Goal: Information Seeking & Learning: Learn about a topic

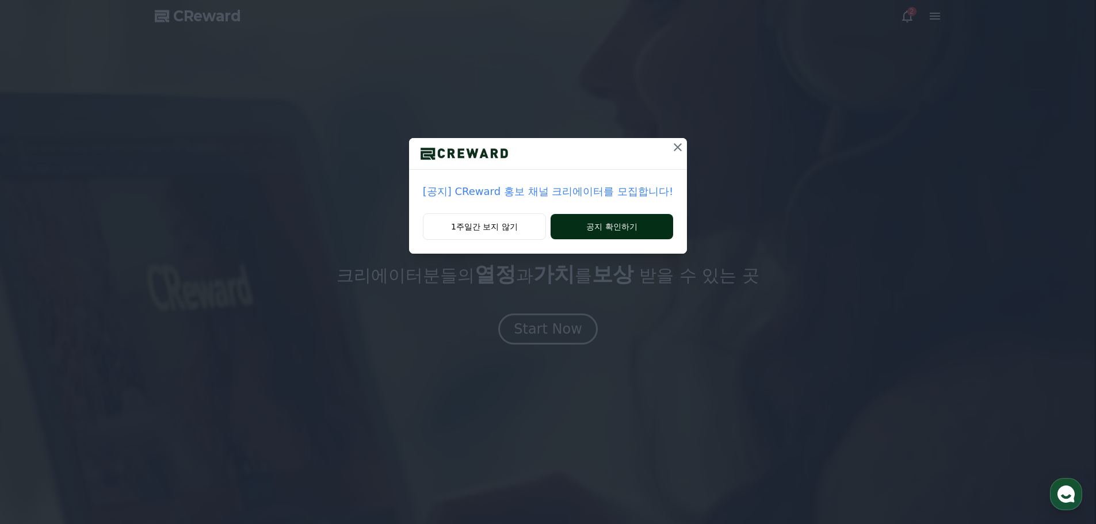
click at [614, 231] on button "공지 확인하기" at bounding box center [611, 226] width 122 height 25
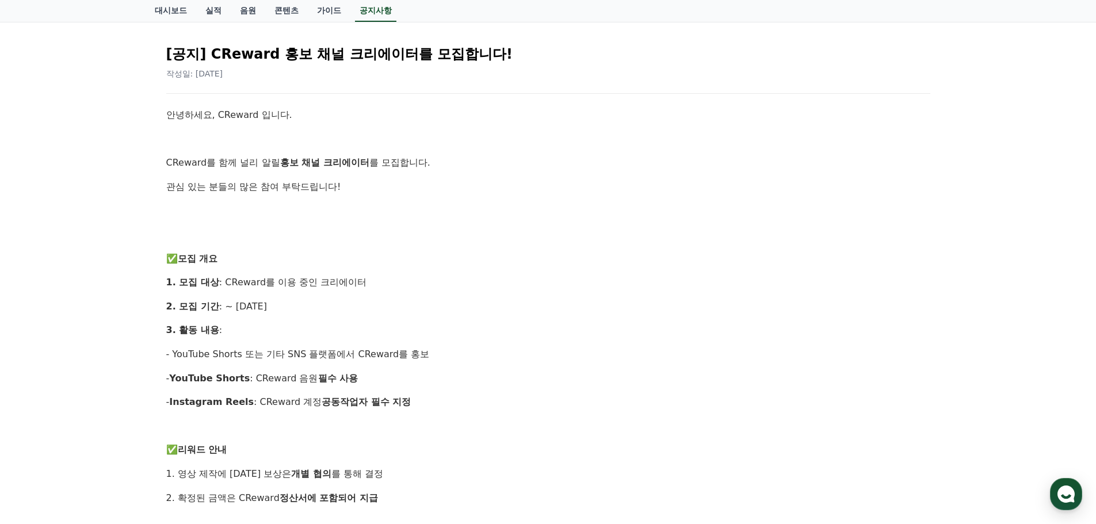
scroll to position [173, 0]
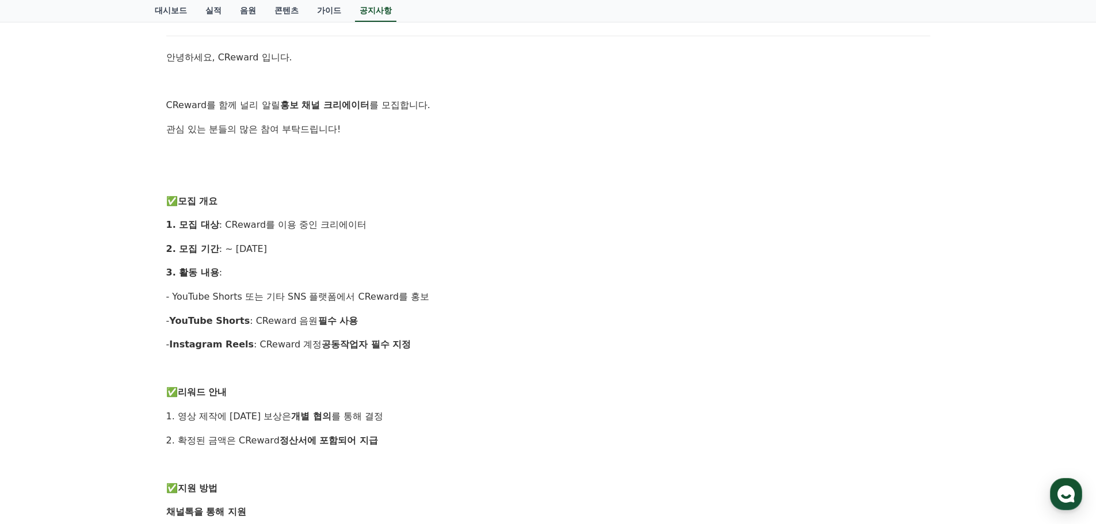
drag, startPoint x: 252, startPoint y: 251, endPoint x: 307, endPoint y: 250, distance: 54.1
click at [307, 250] on p "2. 모집 기간 : ~ [DATE]" at bounding box center [548, 249] width 764 height 15
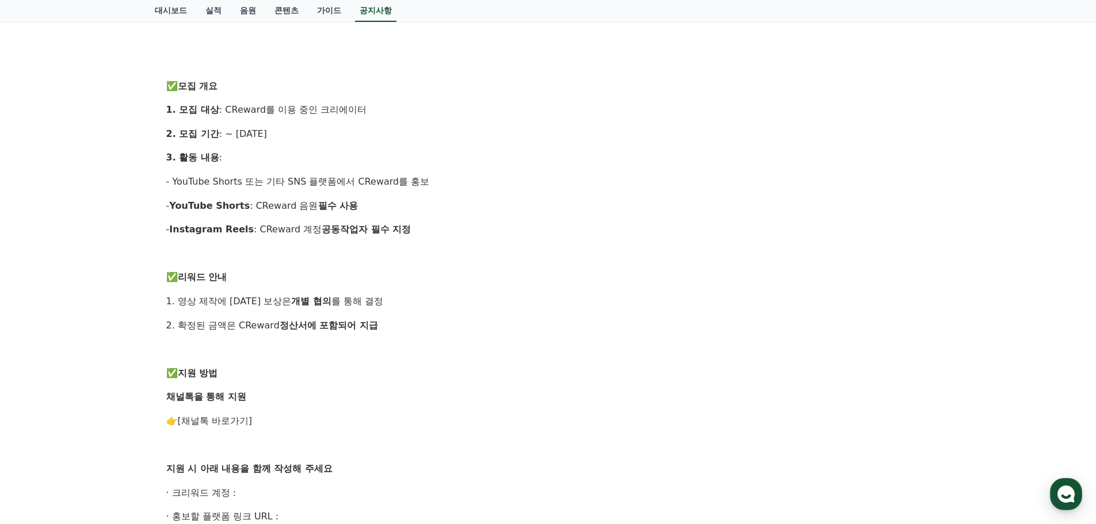
scroll to position [518, 0]
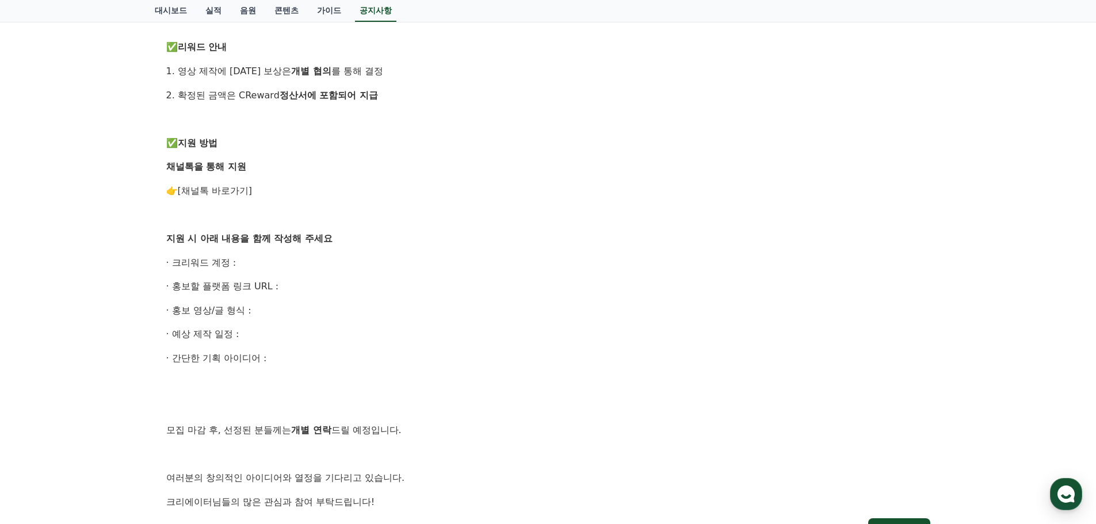
click at [240, 192] on link "[채널톡 바로가기]" at bounding box center [215, 190] width 75 height 11
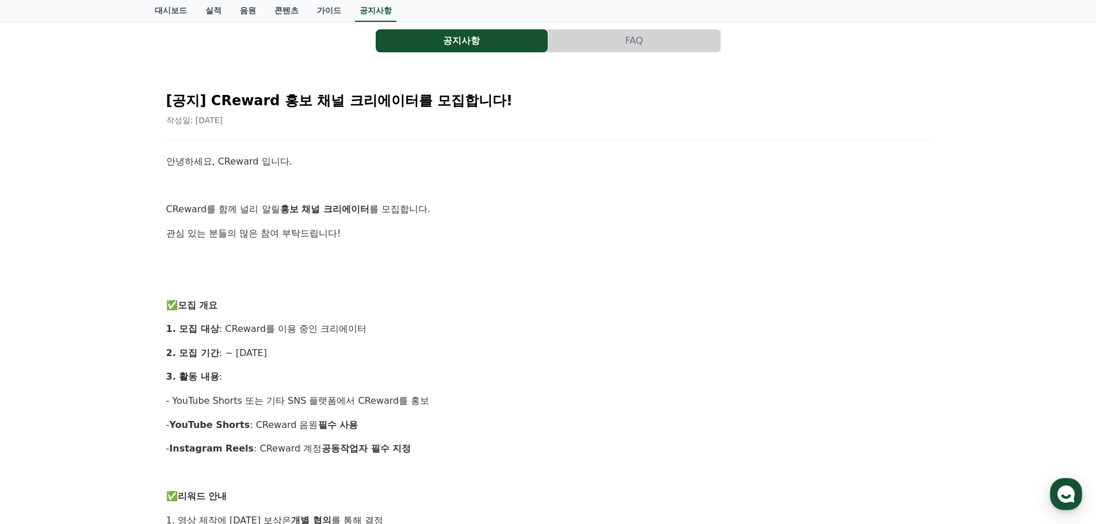
scroll to position [11, 0]
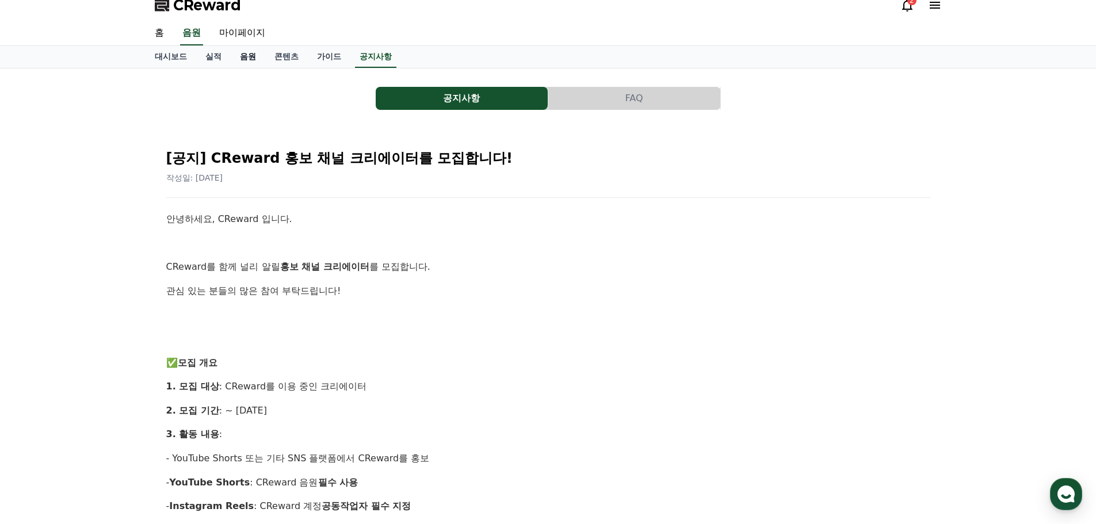
click at [258, 56] on link "음원" at bounding box center [248, 57] width 35 height 22
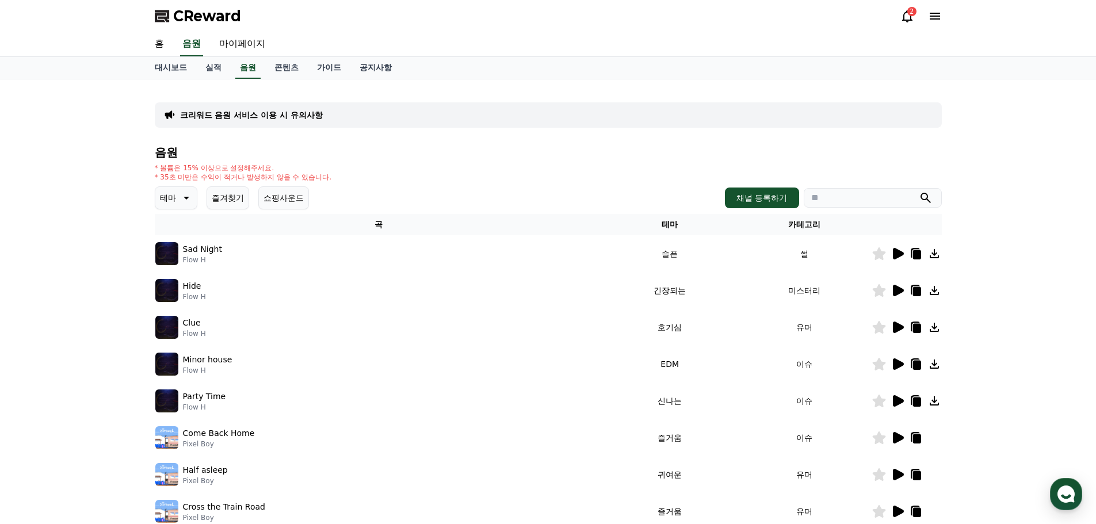
click at [899, 255] on icon at bounding box center [898, 254] width 11 height 12
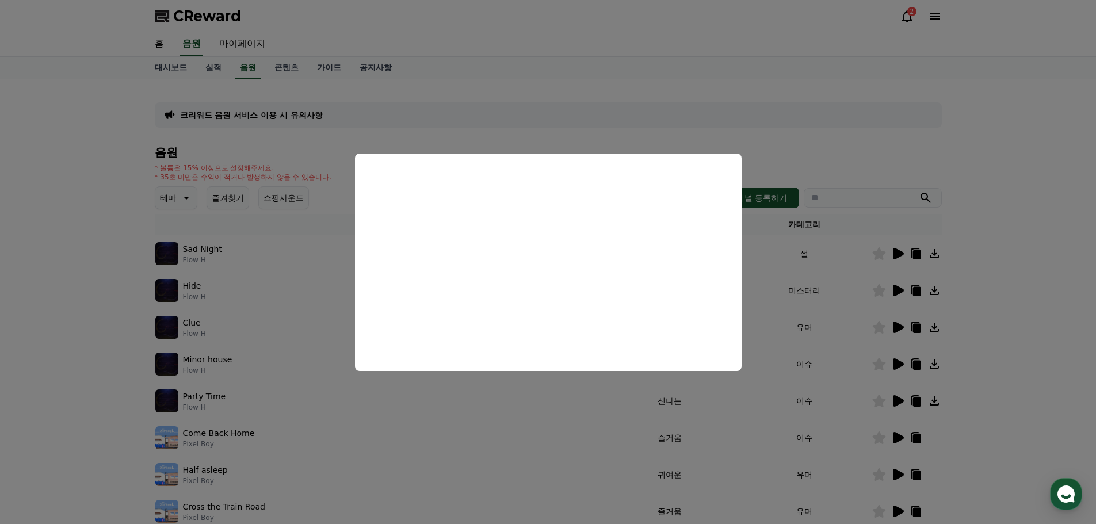
click at [512, 447] on button "close modal" at bounding box center [548, 262] width 1096 height 524
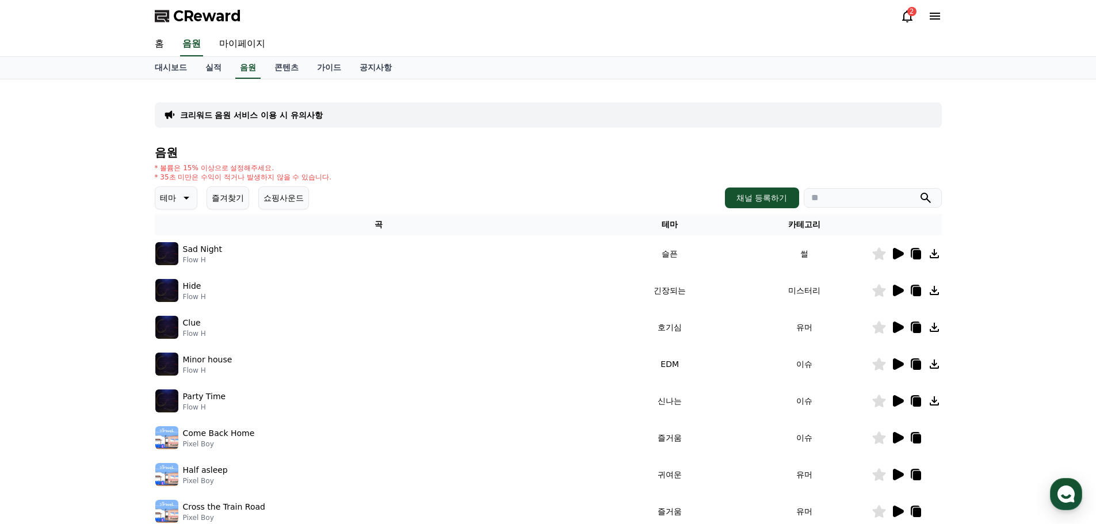
scroll to position [255, 0]
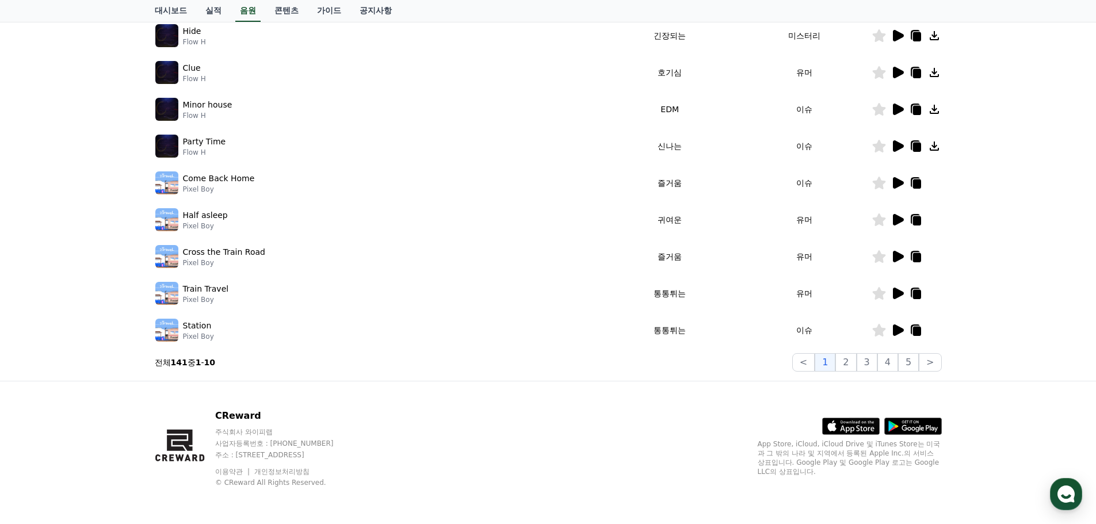
click at [893, 290] on icon at bounding box center [898, 294] width 11 height 12
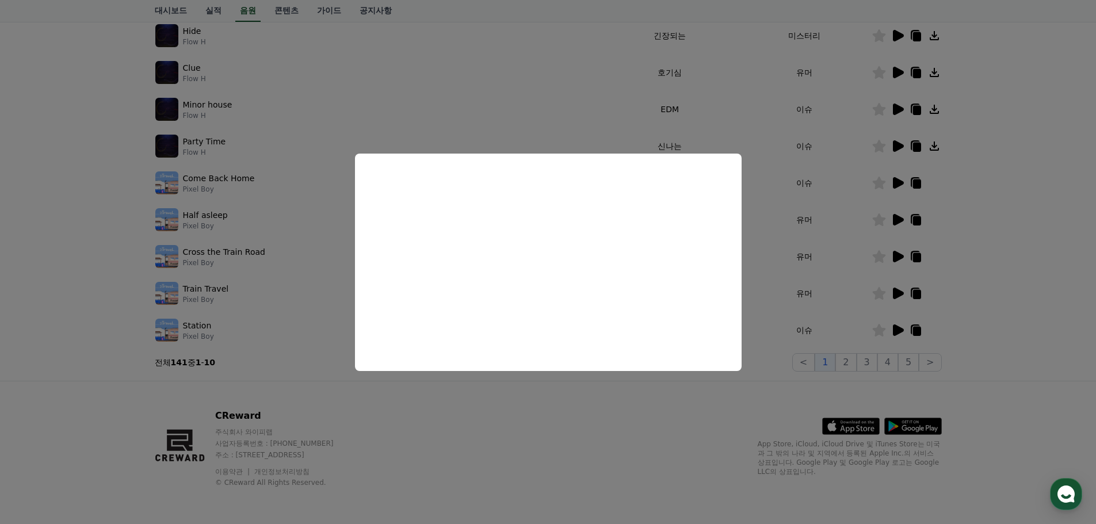
click at [384, 85] on button "close modal" at bounding box center [548, 262] width 1096 height 524
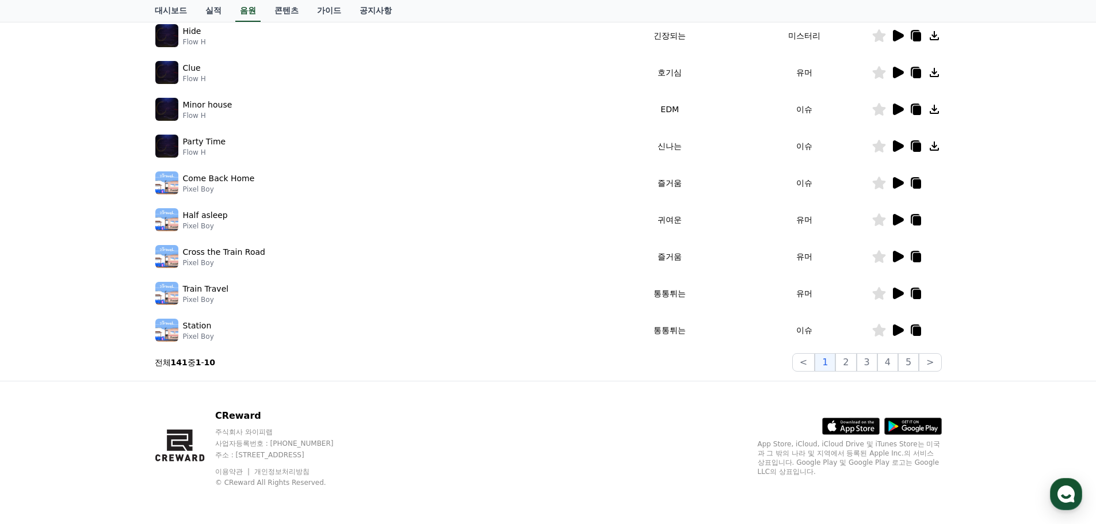
scroll to position [25, 0]
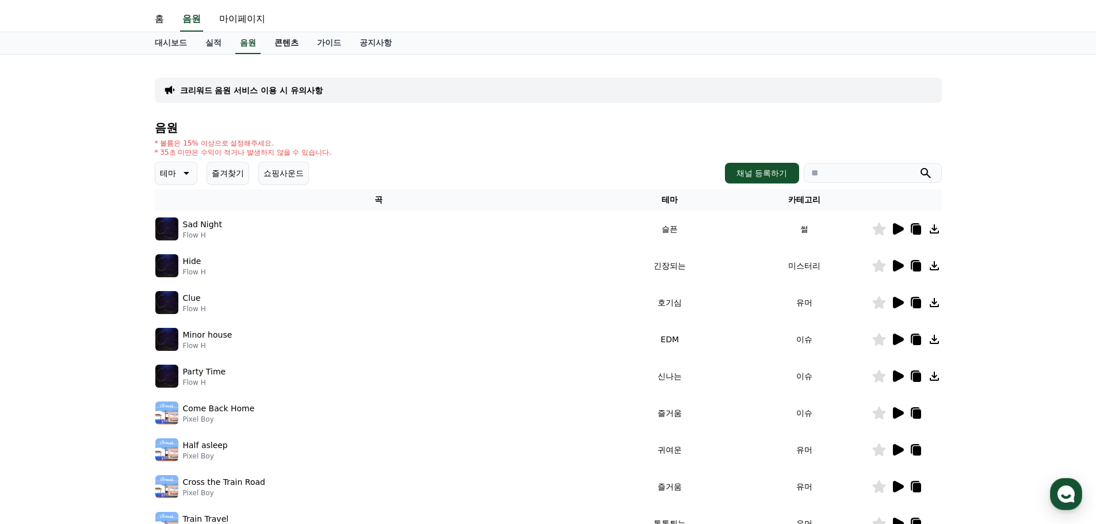
click at [282, 43] on link "콘텐츠" at bounding box center [286, 43] width 43 height 22
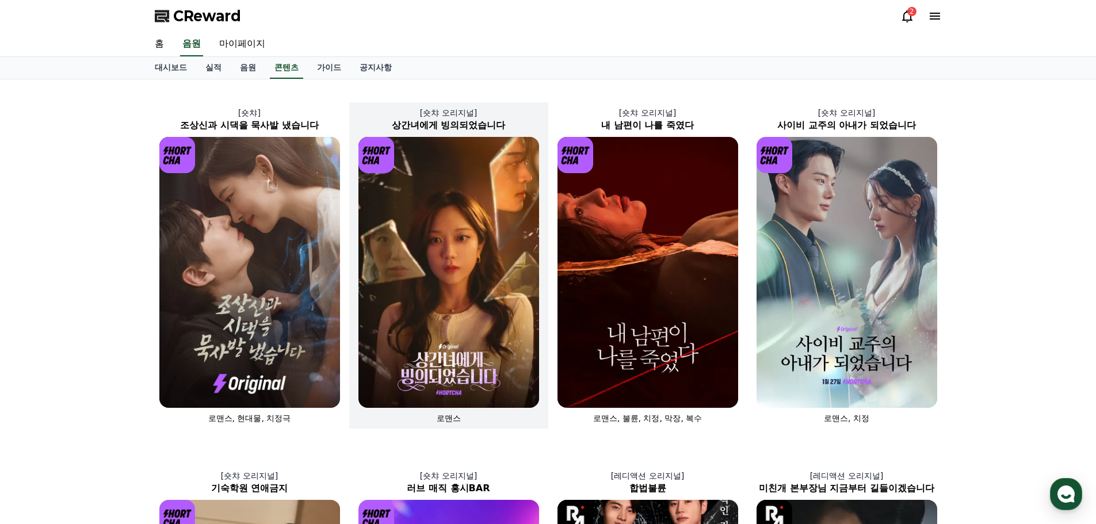
scroll to position [288, 0]
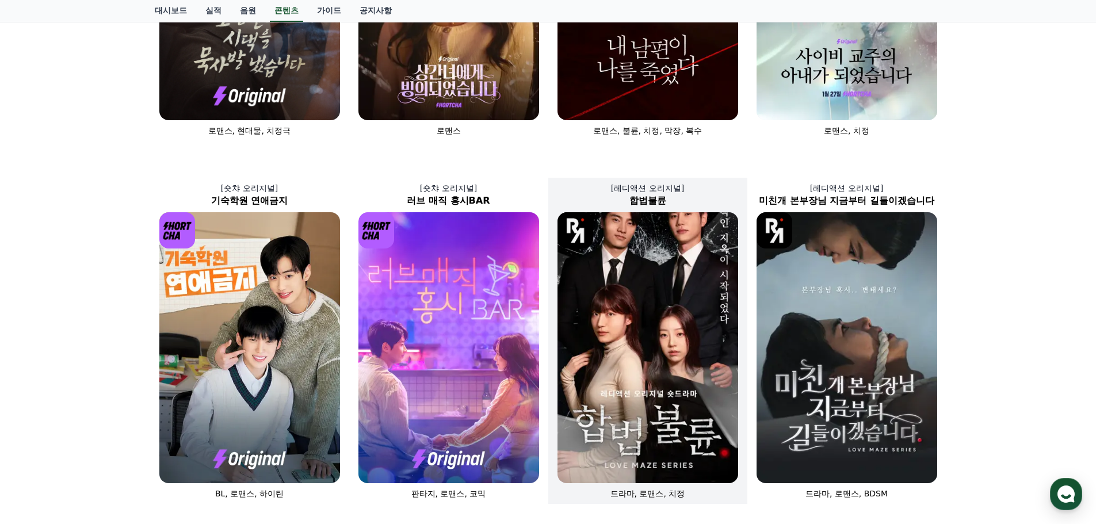
click at [610, 346] on img at bounding box center [647, 347] width 181 height 271
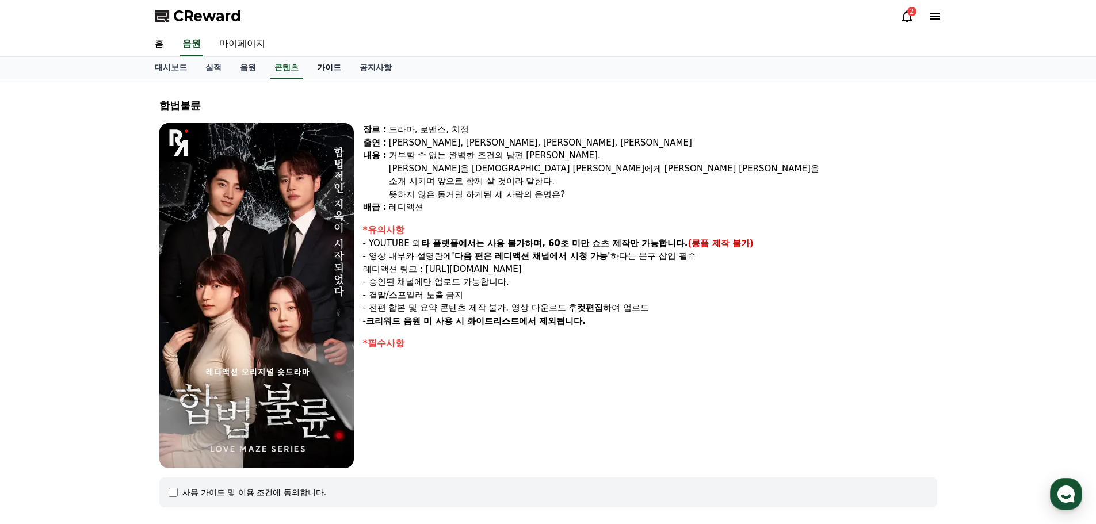
click at [317, 67] on link "가이드" at bounding box center [329, 68] width 43 height 22
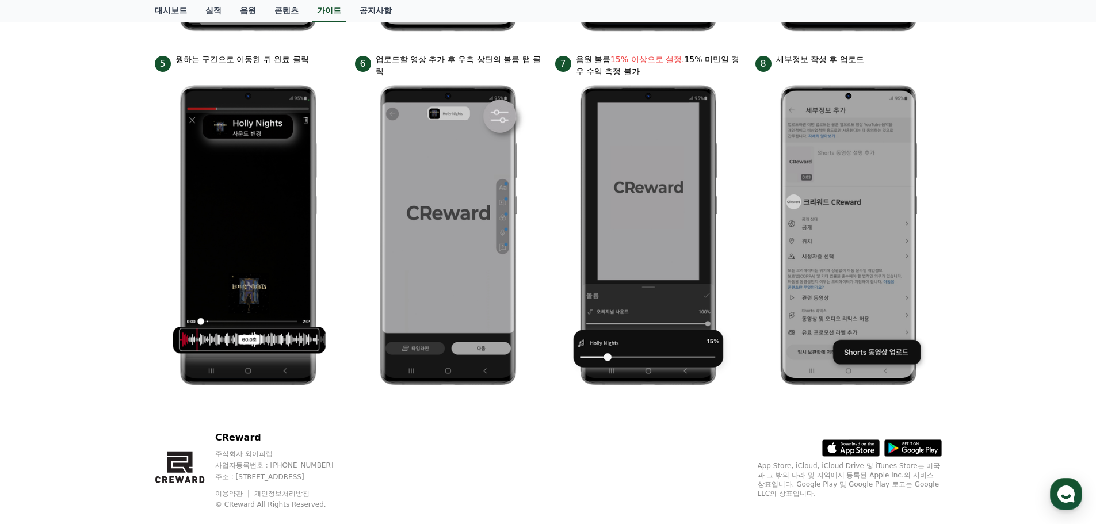
scroll to position [460, 0]
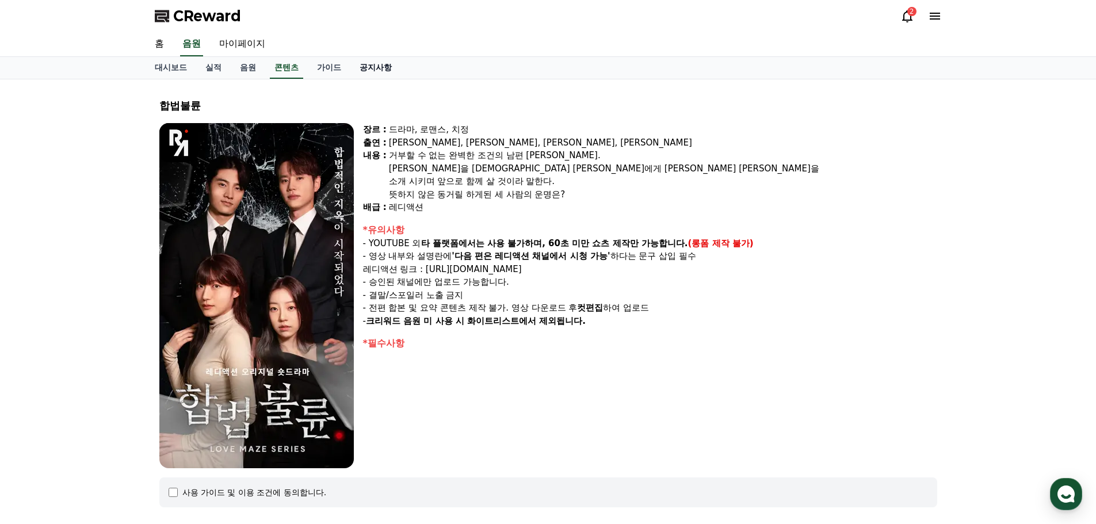
click at [368, 69] on link "공지사항" at bounding box center [375, 68] width 51 height 22
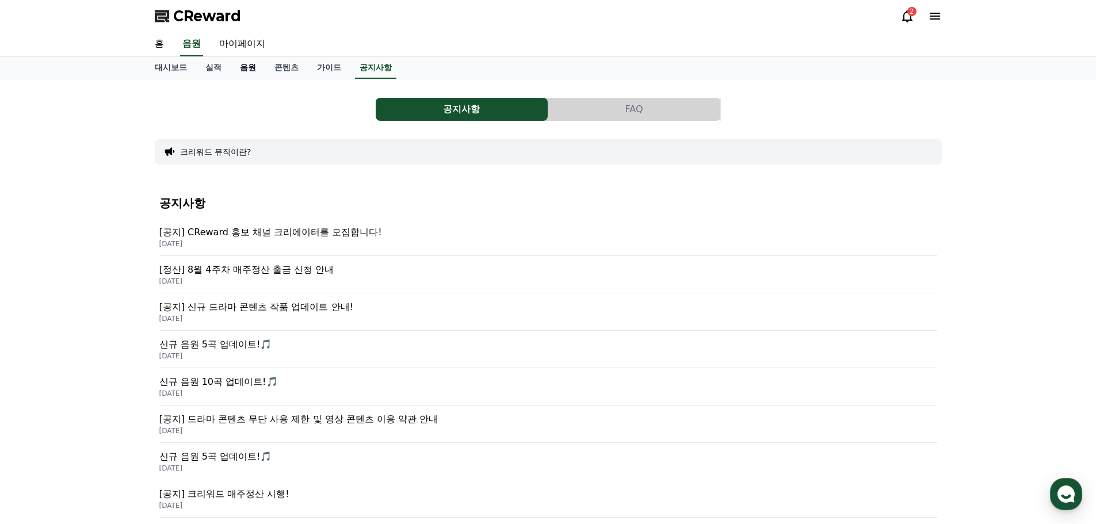
click at [250, 69] on link "음원" at bounding box center [248, 68] width 35 height 22
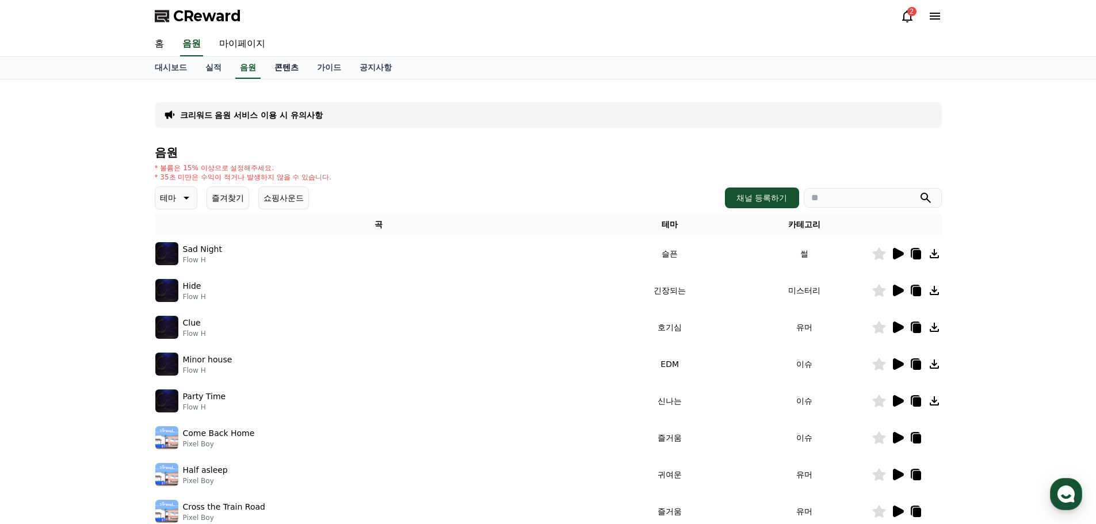
click at [286, 70] on link "콘텐츠" at bounding box center [286, 68] width 43 height 22
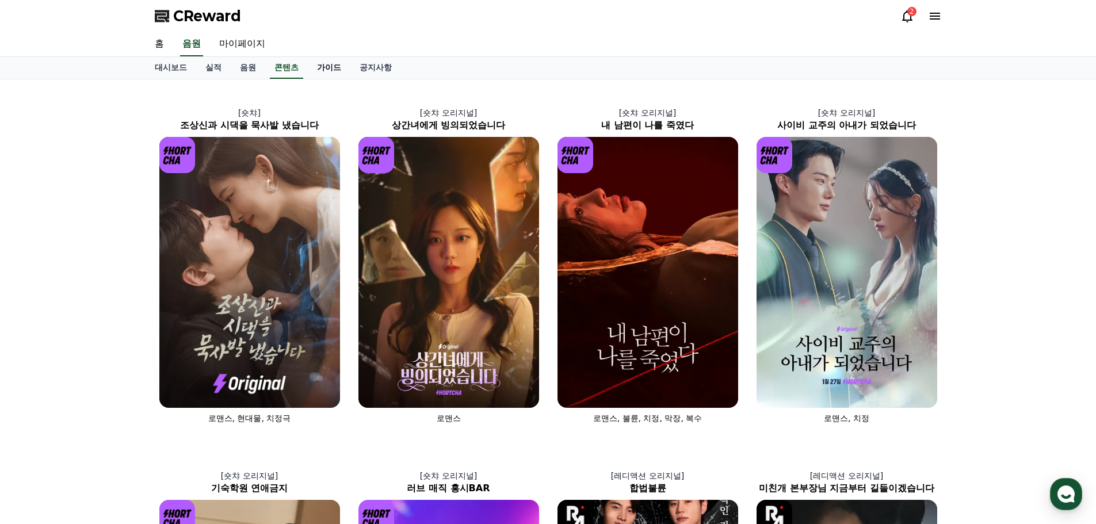
click at [327, 71] on link "가이드" at bounding box center [329, 68] width 43 height 22
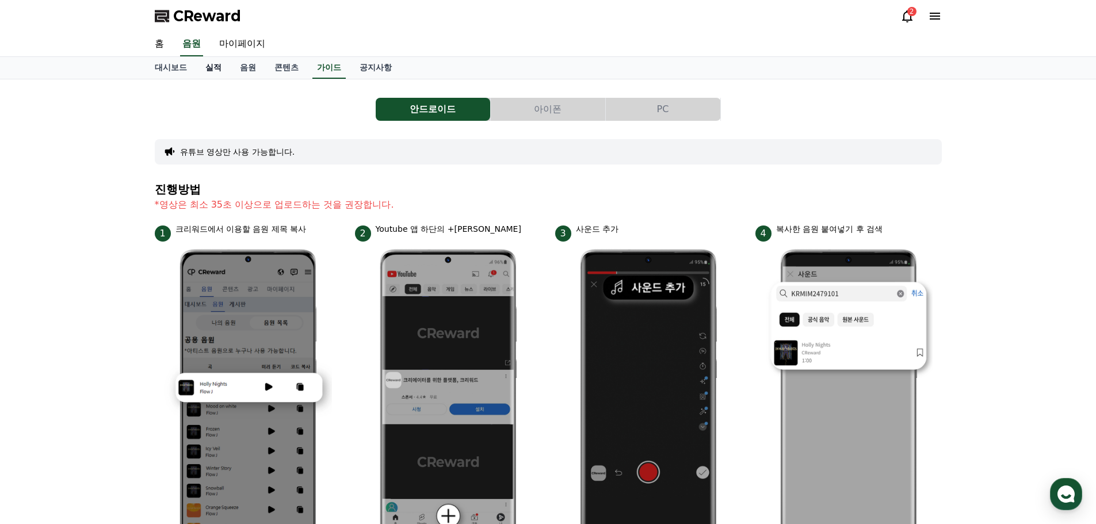
click at [204, 66] on link "실적" at bounding box center [213, 68] width 35 height 22
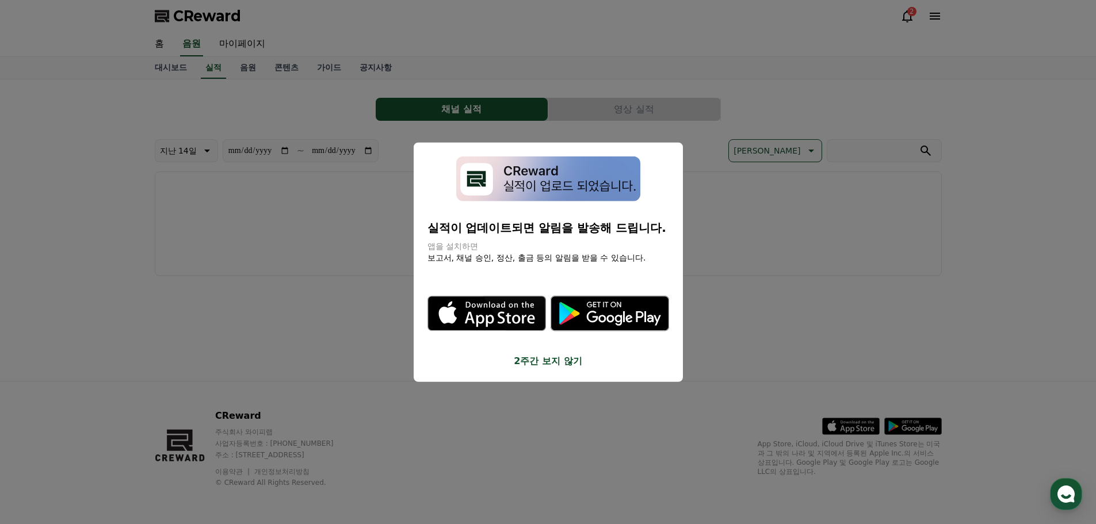
click at [173, 83] on button "close modal" at bounding box center [548, 262] width 1096 height 524
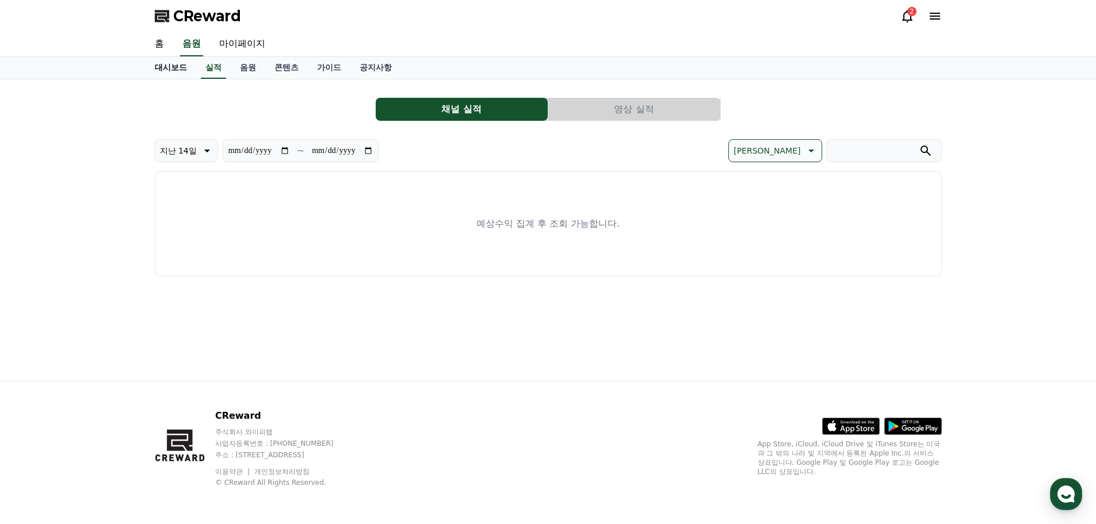
click at [164, 65] on link "대시보드" at bounding box center [170, 68] width 51 height 22
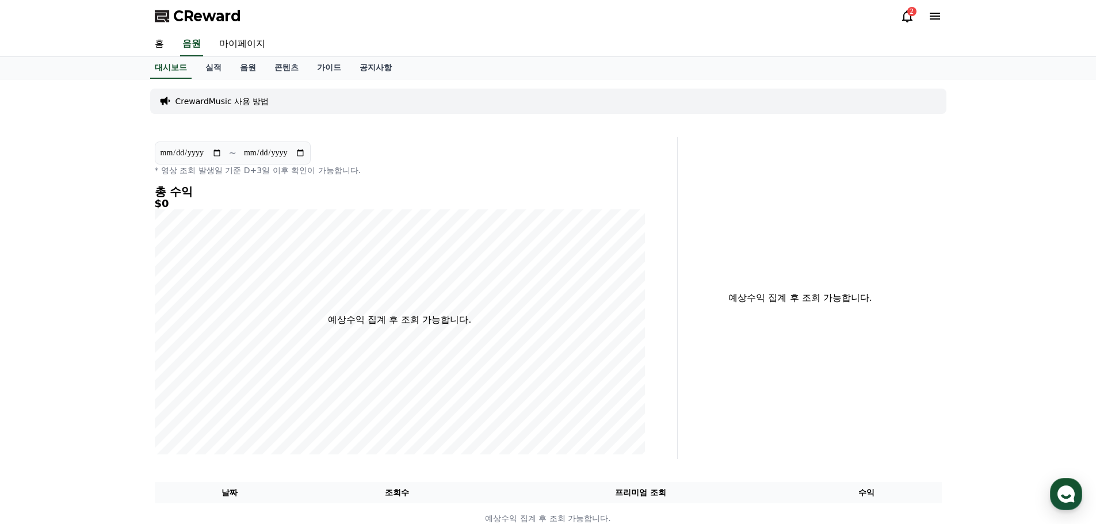
click at [365, 131] on div "**********" at bounding box center [547, 311] width 805 height 464
click at [156, 43] on link "홈" at bounding box center [159, 44] width 28 height 24
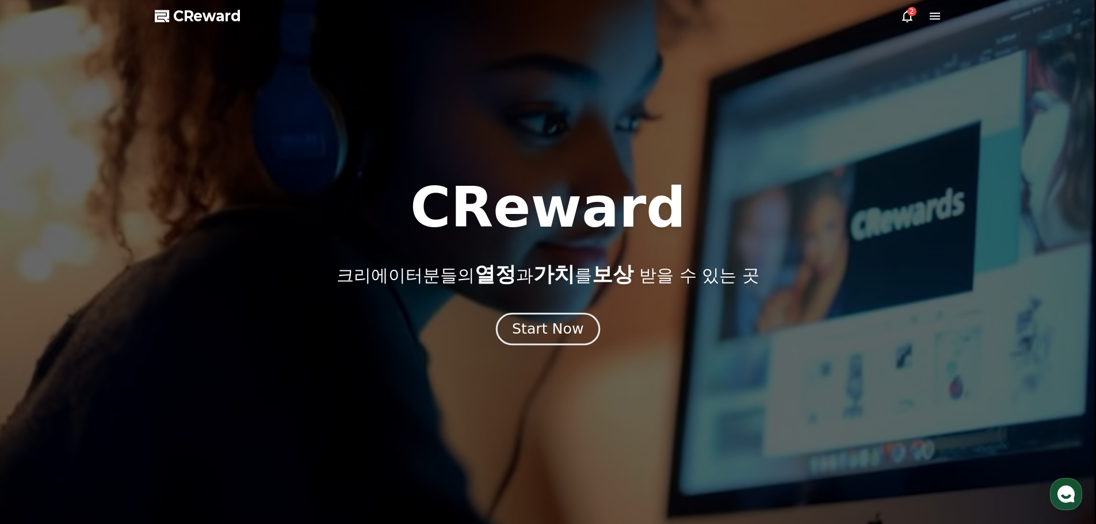
click at [557, 336] on div "Start Now" at bounding box center [547, 329] width 71 height 20
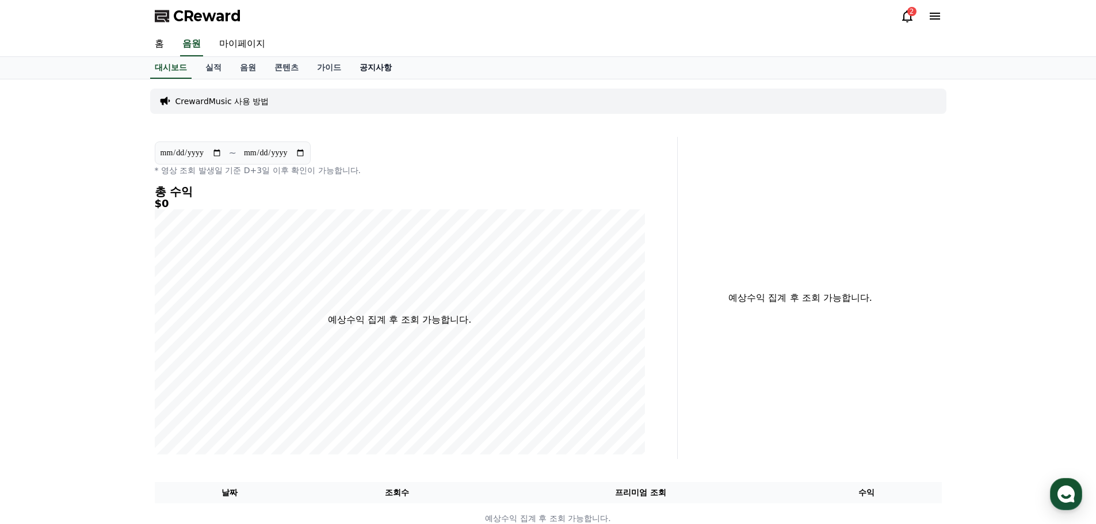
click at [378, 70] on link "공지사항" at bounding box center [375, 68] width 51 height 22
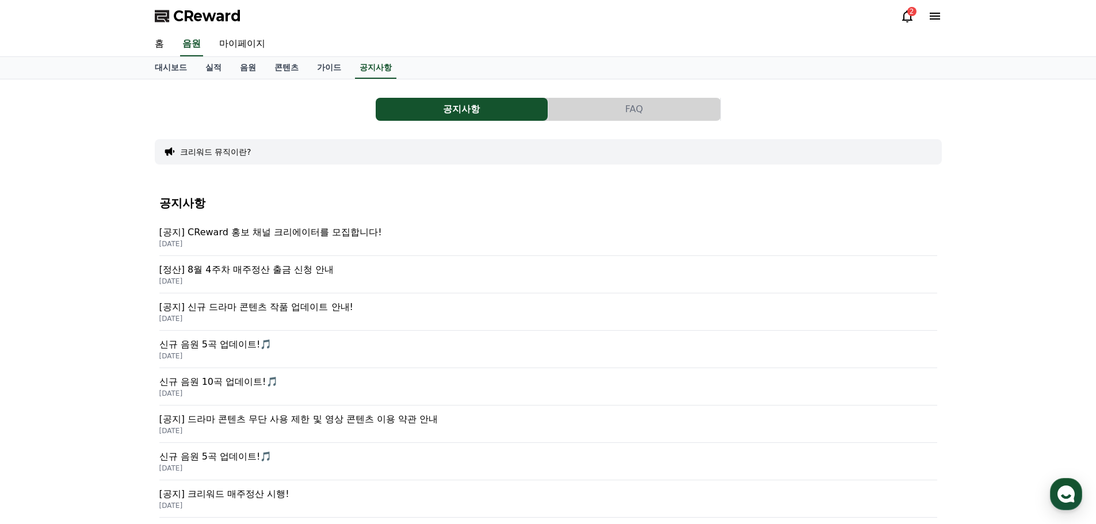
click at [298, 272] on p "[정산] 8월 4주차 매주정산 출금 신청 안내" at bounding box center [548, 270] width 778 height 14
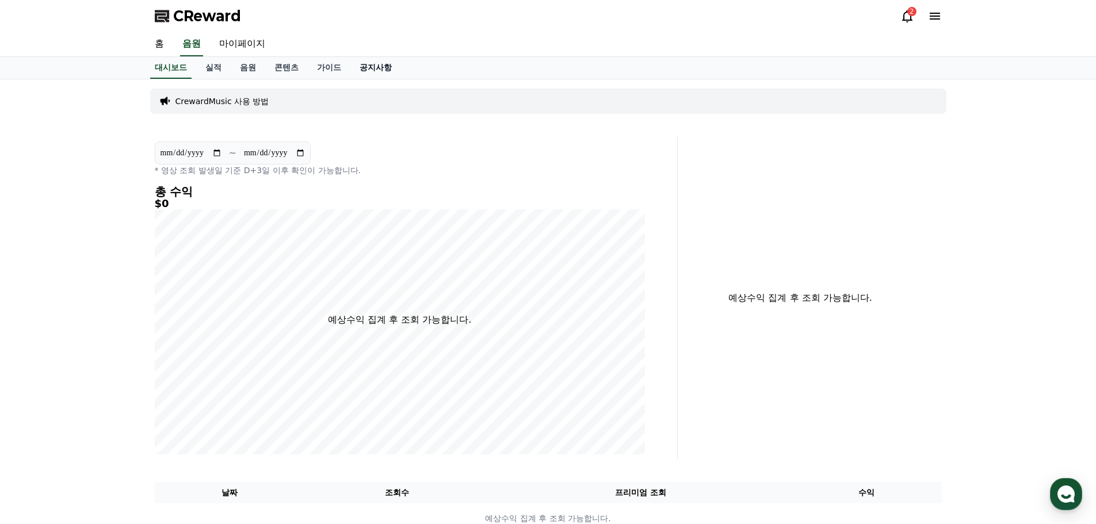
click at [380, 69] on link "공지사항" at bounding box center [375, 68] width 51 height 22
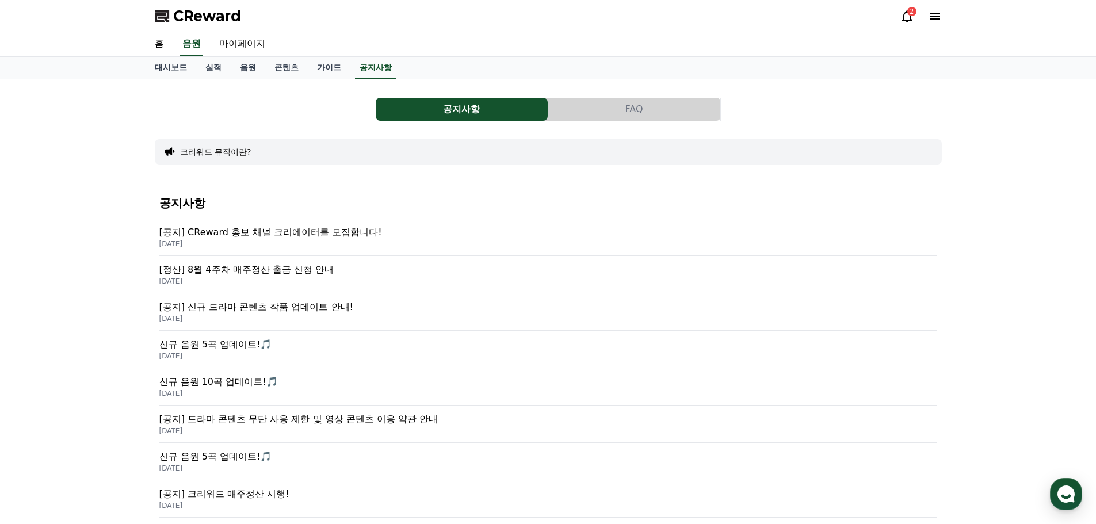
click at [261, 238] on p "[공지] CReward 홍보 채널 크리에이터를 모집합니다!" at bounding box center [548, 232] width 778 height 14
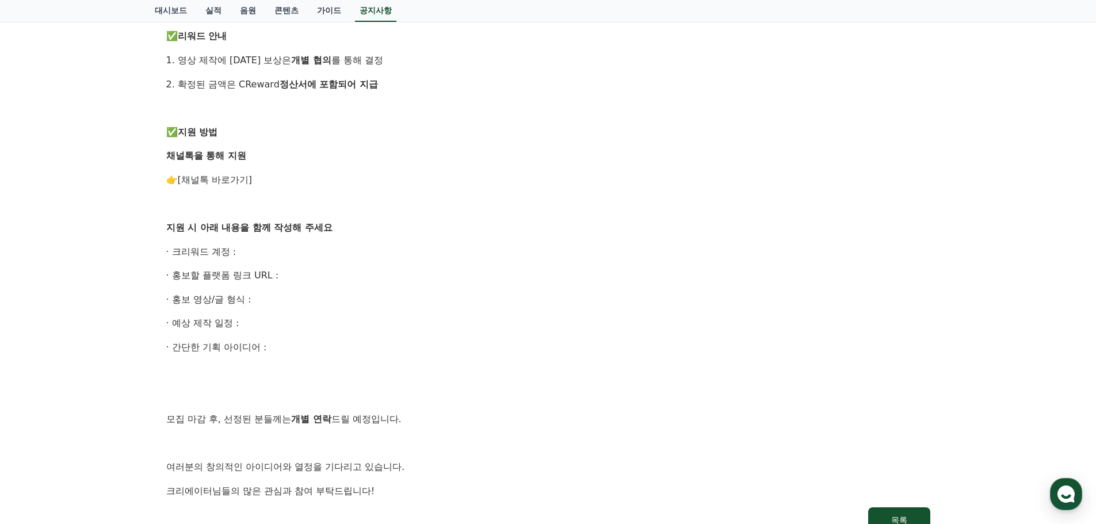
scroll to position [471, 0]
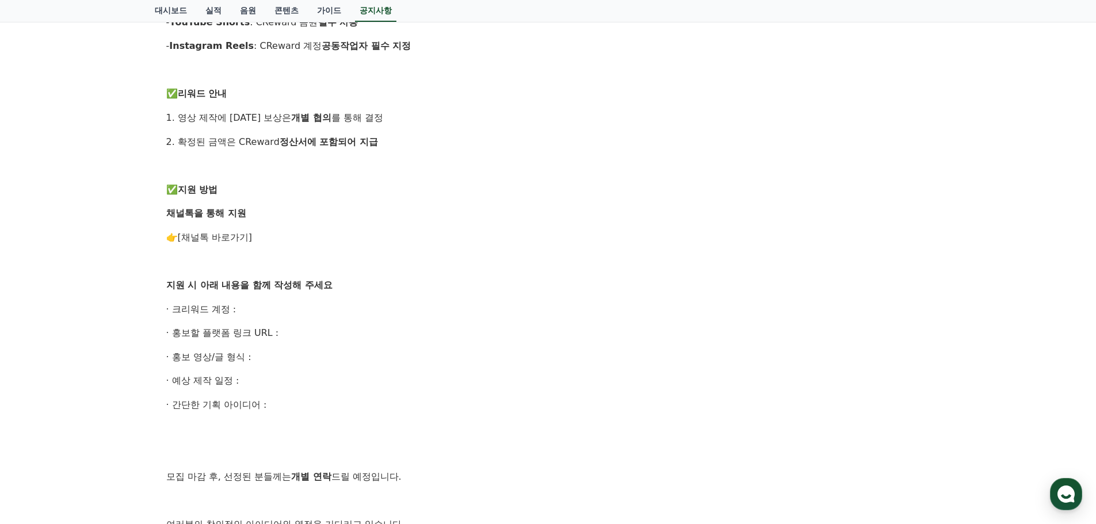
click at [219, 236] on link "[채널톡 바로가기]" at bounding box center [215, 237] width 75 height 11
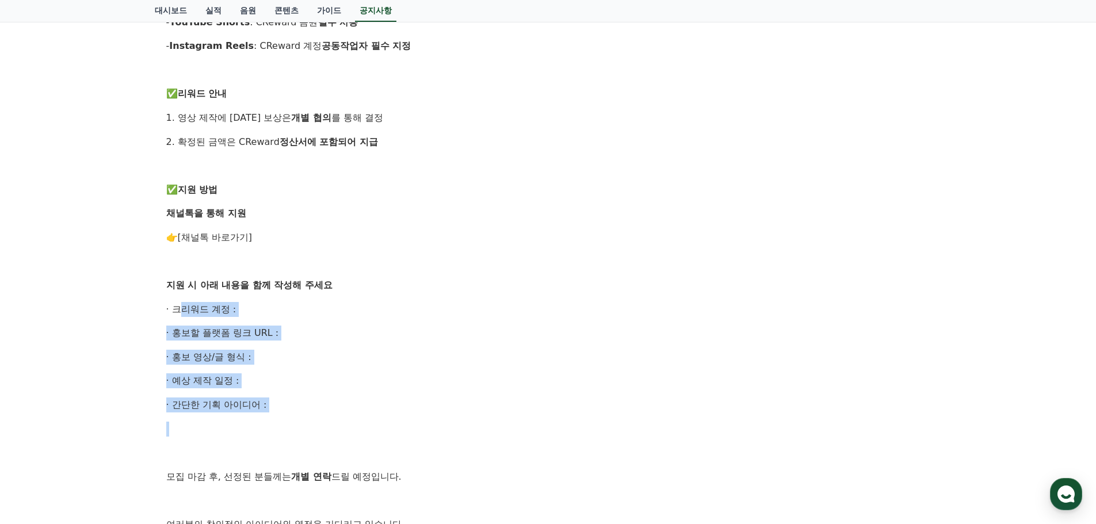
drag, startPoint x: 171, startPoint y: 307, endPoint x: 285, endPoint y: 414, distance: 156.6
click at [285, 414] on div "안녕하세요, CReward 입니다. CReward를 함께 널리 알릴 홍보 채널 크리에이터 를 모집합니다. 관심 있는 분들의 많은 참여 부탁드립…" at bounding box center [548, 154] width 764 height 804
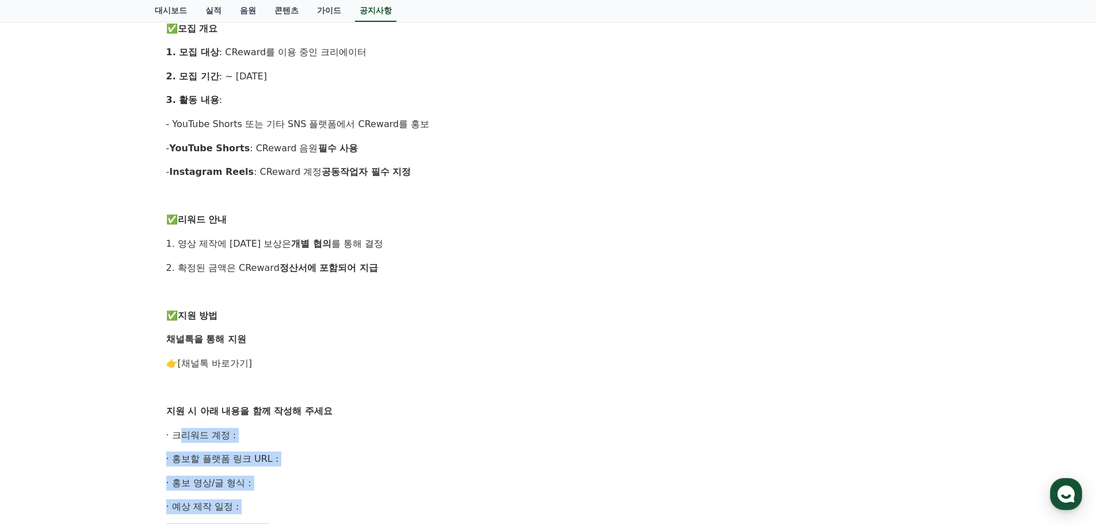
scroll to position [701, 0]
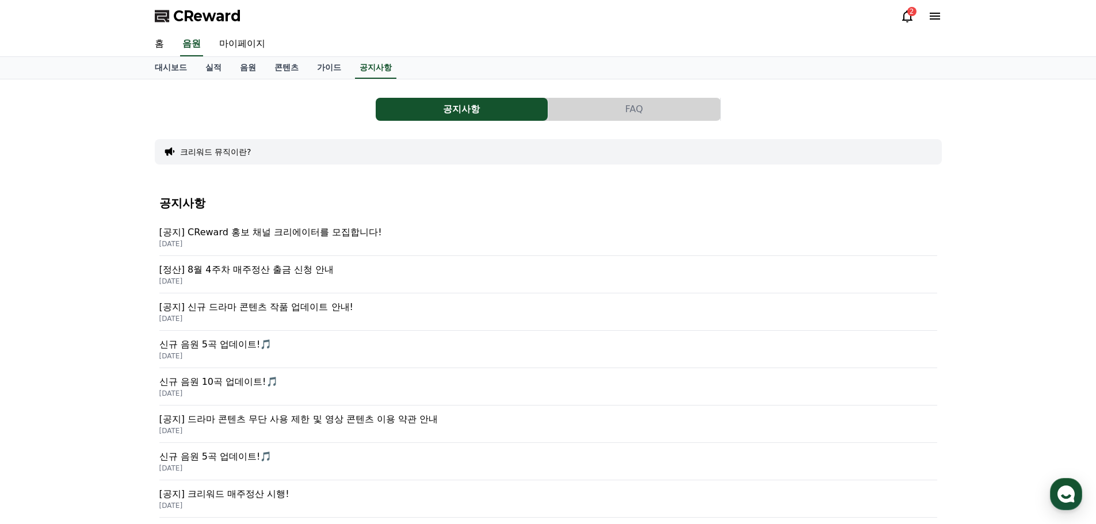
click at [313, 270] on p "[정산] 8월 4주차 매주정산 출금 신청 안내" at bounding box center [548, 270] width 778 height 14
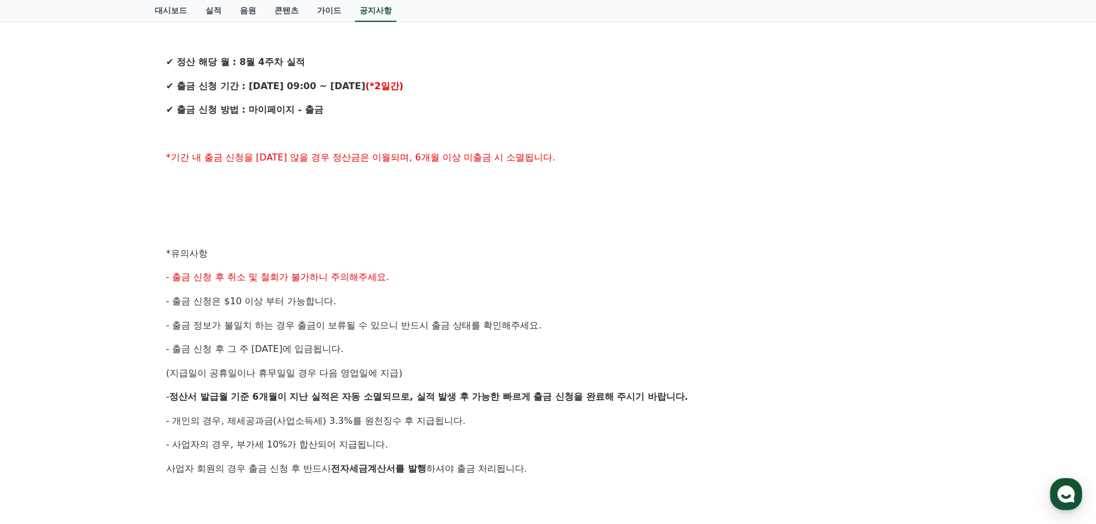
scroll to position [345, 0]
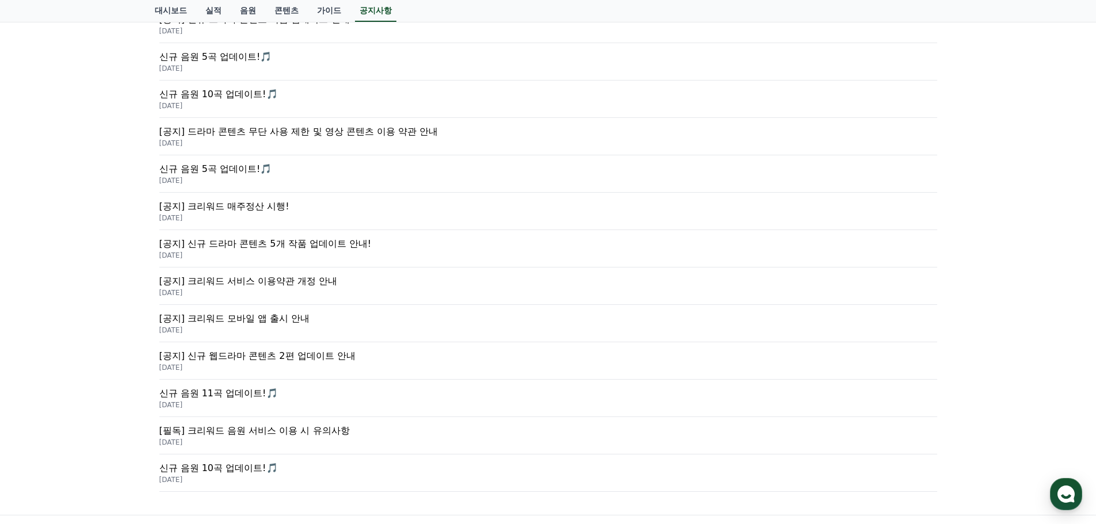
scroll to position [422, 0]
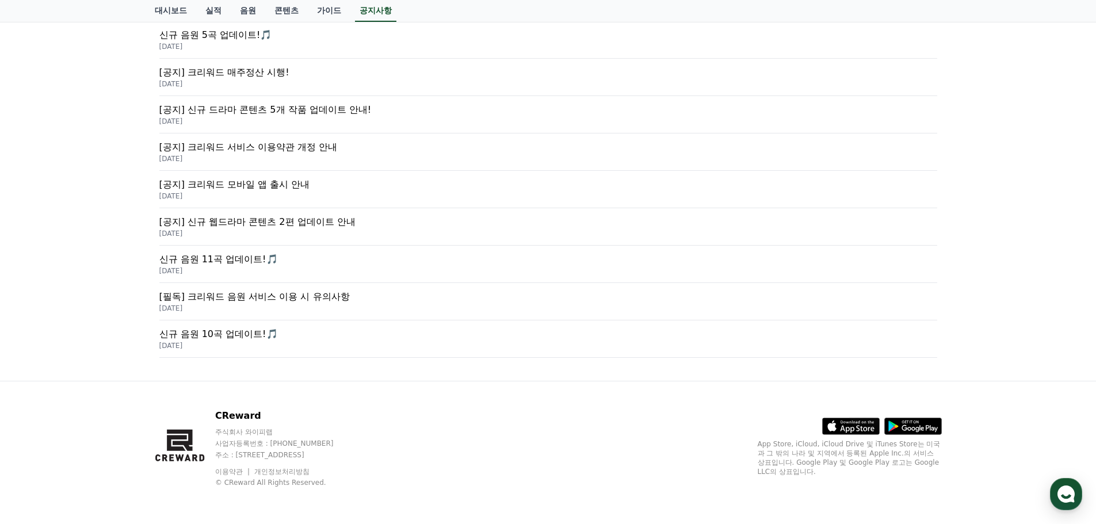
click at [298, 296] on p "[필독] 크리워드 음원 서비스 이용 시 유의사항" at bounding box center [548, 297] width 778 height 14
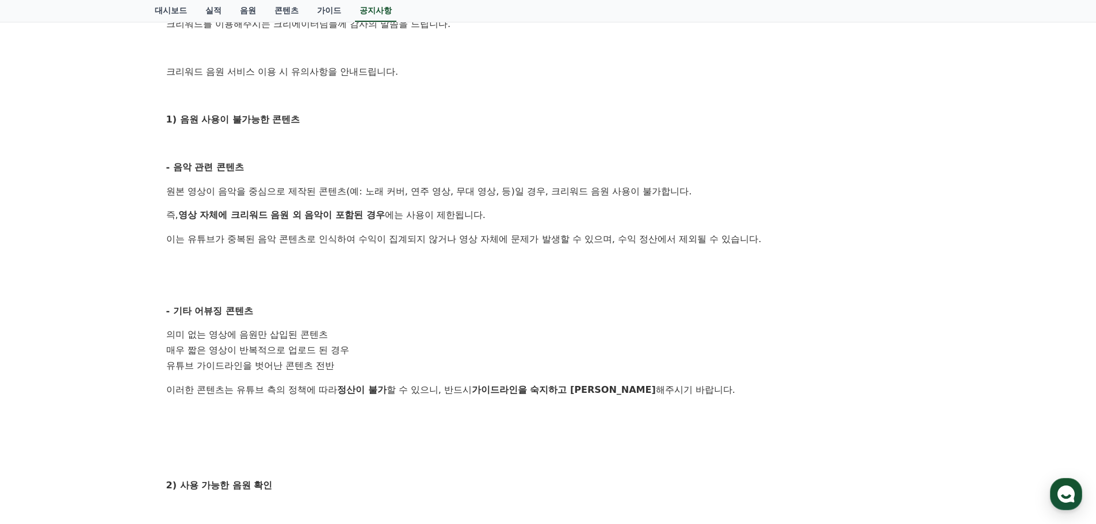
scroll to position [518, 0]
